Goal: Navigation & Orientation: Find specific page/section

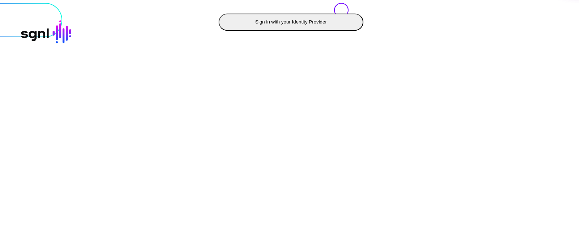
click at [219, 31] on button "Sign in with your Identity Provider" at bounding box center [291, 21] width 145 height 17
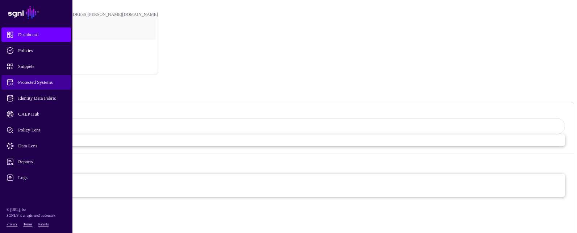
click at [39, 78] on link "Protected Systems" at bounding box center [35, 82] width 69 height 14
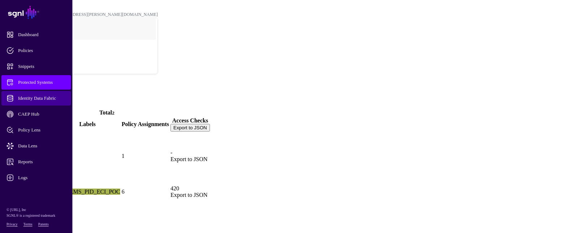
click at [30, 97] on span "Identity Data Fabric" at bounding box center [42, 98] width 71 height 7
